Goal: Information Seeking & Learning: Learn about a topic

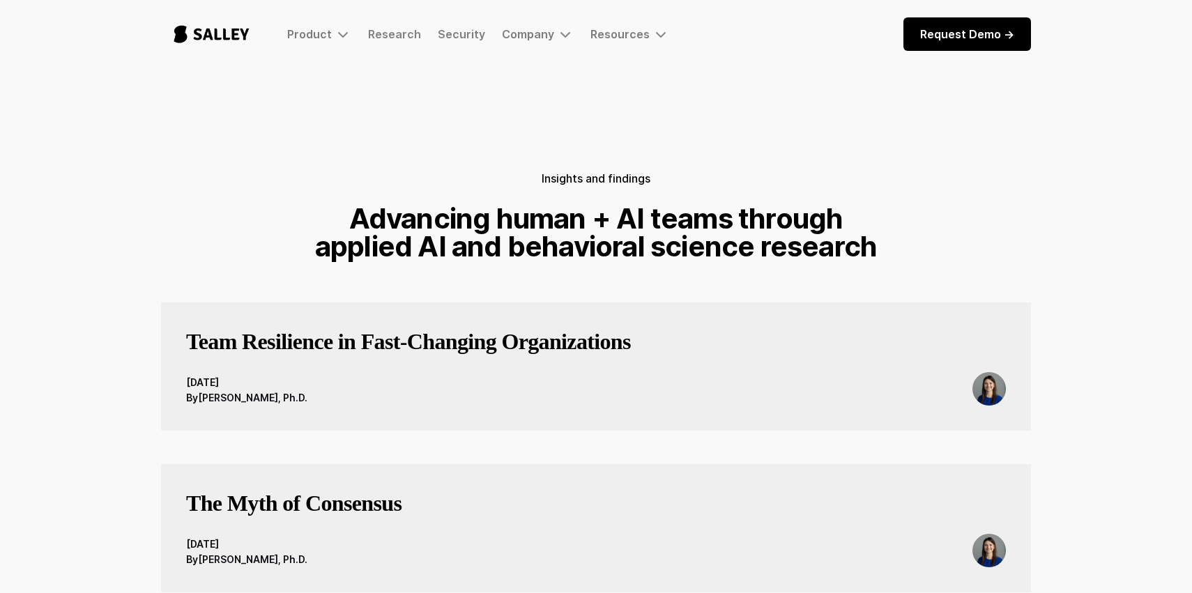
click at [406, 346] on h3 "Team Resilience in Fast‑Changing Organizations" at bounding box center [408, 342] width 445 height 28
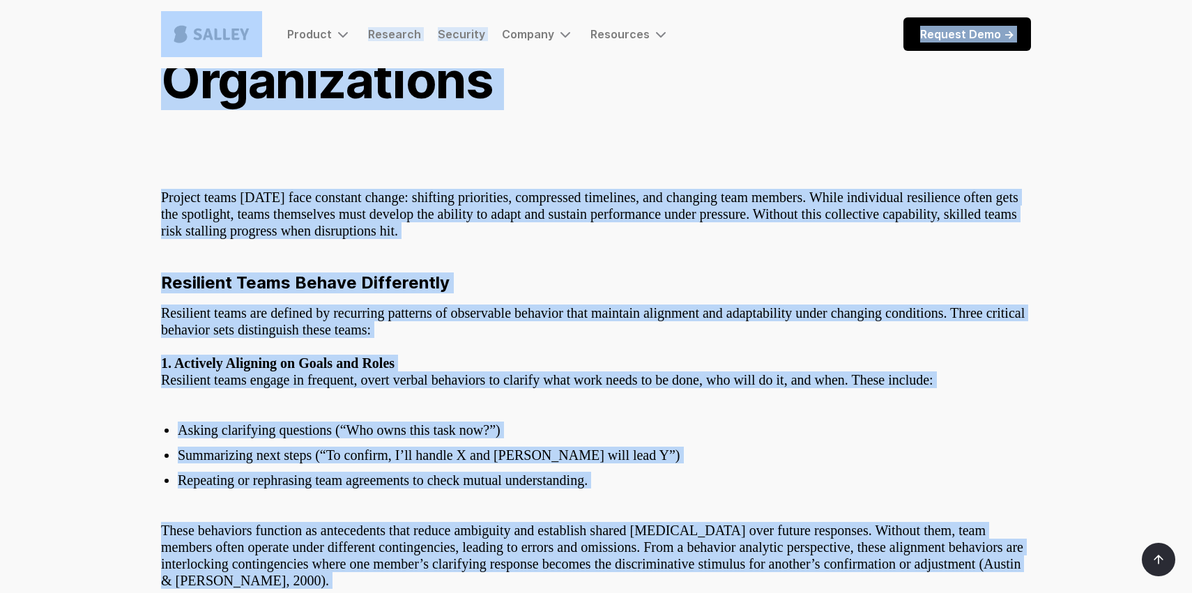
scroll to position [45, 0]
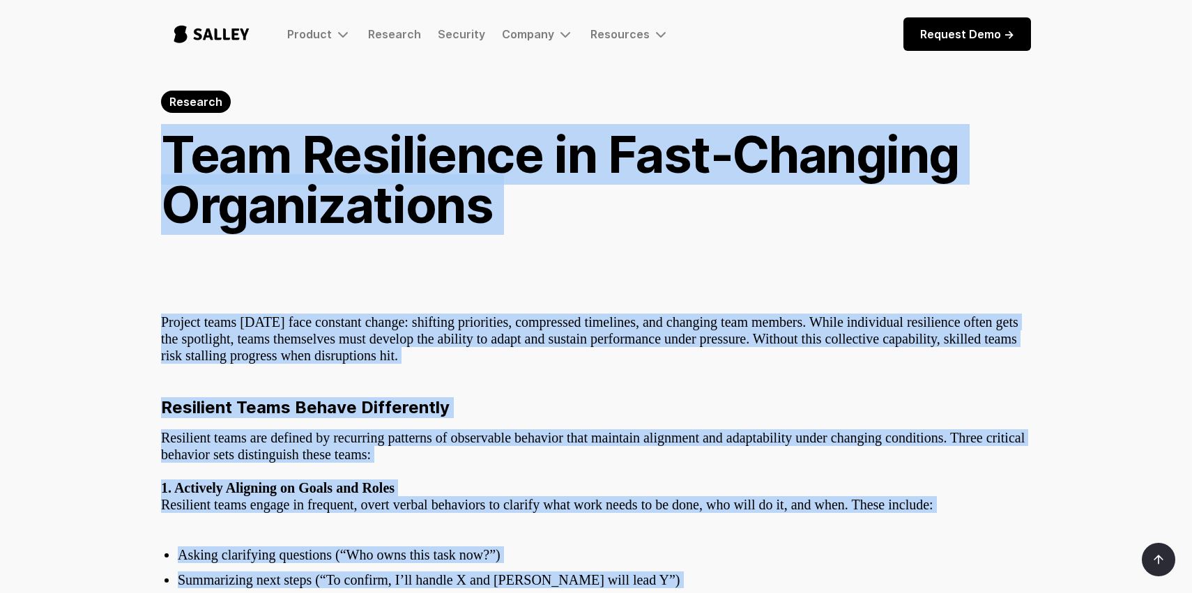
drag, startPoint x: 797, startPoint y: 447, endPoint x: 129, endPoint y: 159, distance: 727.9
copy body "Team Resilience in Fast‑Changing Organizations Project teams today face constan…"
